Goal: Task Accomplishment & Management: Manage account settings

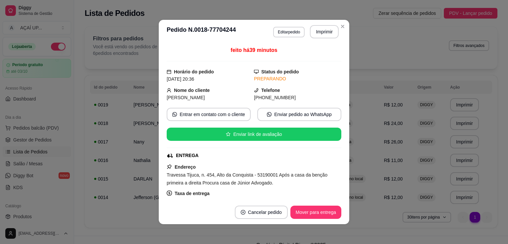
scroll to position [221, 0]
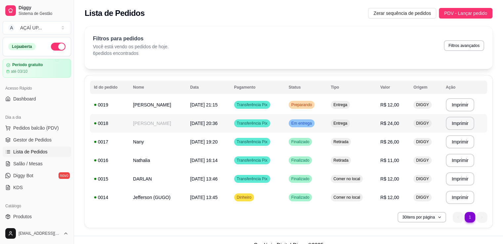
click at [237, 120] on td "Transferência Pix" at bounding box center [257, 123] width 55 height 19
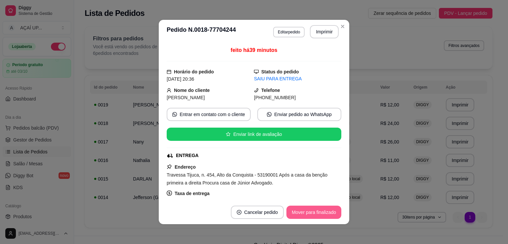
click at [330, 208] on button "Mover para finalizado" at bounding box center [313, 212] width 55 height 13
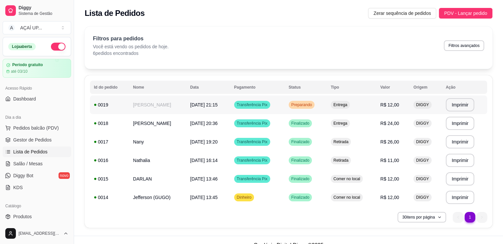
click at [204, 103] on span "08/09/25 às 21:15" at bounding box center [203, 104] width 27 height 5
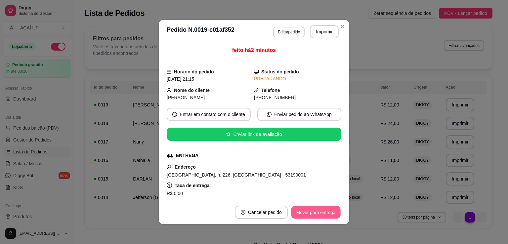
click at [325, 214] on button "Mover para entrega" at bounding box center [316, 212] width 50 height 13
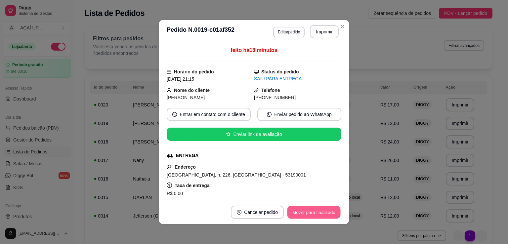
click at [307, 215] on button "Mover para finalizado" at bounding box center [313, 212] width 53 height 13
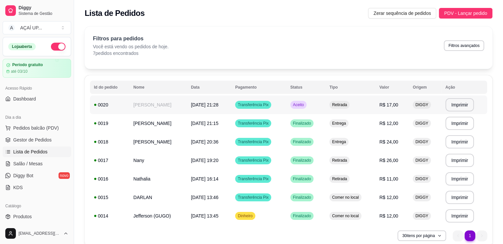
click at [207, 105] on span "08/09/25 às 21:28" at bounding box center [204, 104] width 27 height 5
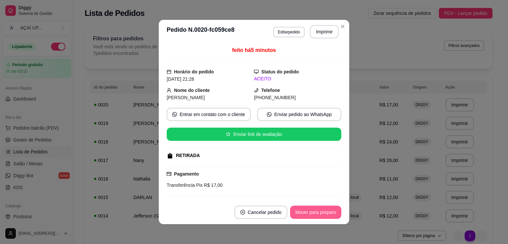
click at [320, 210] on button "Mover para preparo" at bounding box center [315, 212] width 51 height 13
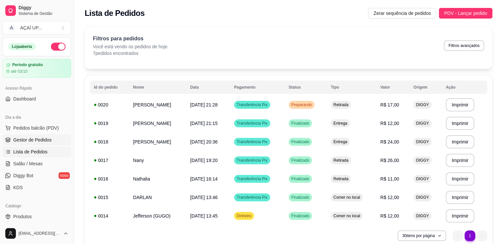
click at [42, 137] on span "Gestor de Pedidos" at bounding box center [32, 139] width 38 height 7
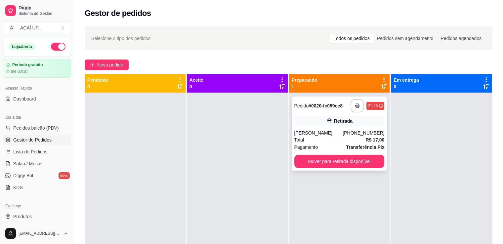
click at [323, 127] on div "**********" at bounding box center [339, 134] width 96 height 74
drag, startPoint x: 341, startPoint y: 23, endPoint x: 12, endPoint y: 100, distance: 338.1
click at [12, 100] on link "Dashboard" at bounding box center [37, 99] width 68 height 11
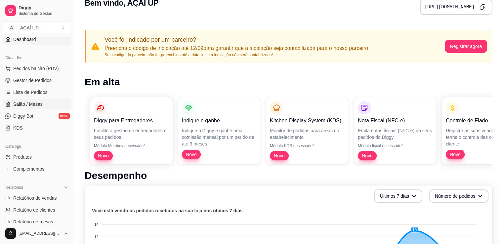
scroll to position [59, 0]
click at [30, 157] on span "Produtos" at bounding box center [22, 157] width 19 height 7
click at [31, 154] on span "Produtos" at bounding box center [22, 157] width 19 height 7
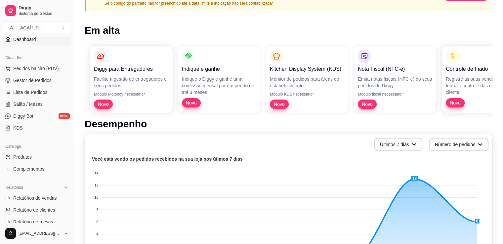
scroll to position [67, 0]
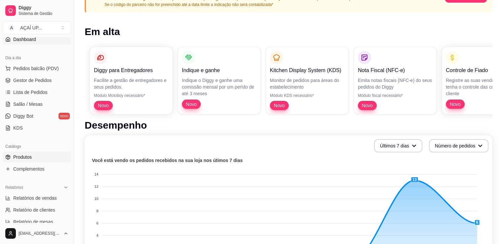
click at [15, 154] on span "Produtos" at bounding box center [22, 157] width 19 height 7
click at [25, 156] on span "Produtos" at bounding box center [22, 157] width 19 height 7
